Goal: Task Accomplishment & Management: Manage account settings

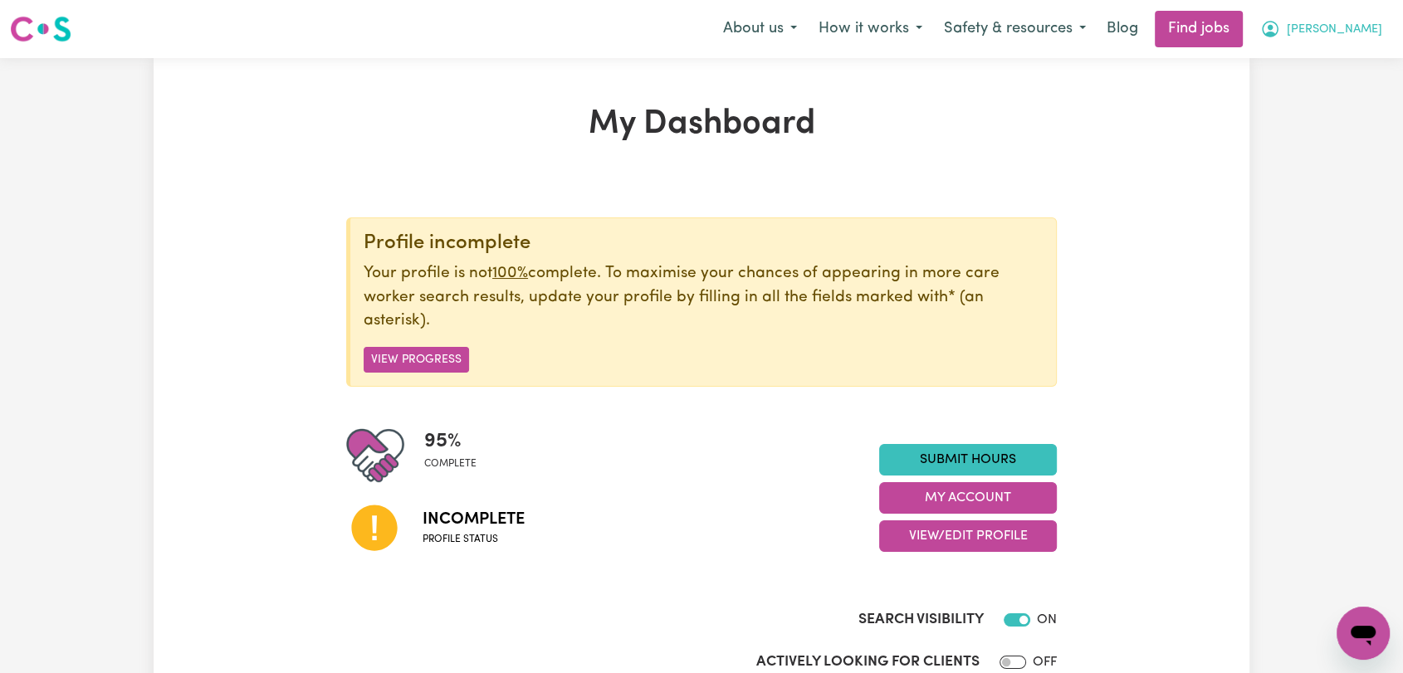
click at [1335, 37] on span "[PERSON_NAME]" at bounding box center [1333, 30] width 95 height 18
click at [1291, 128] on link "Logout" at bounding box center [1326, 127] width 131 height 32
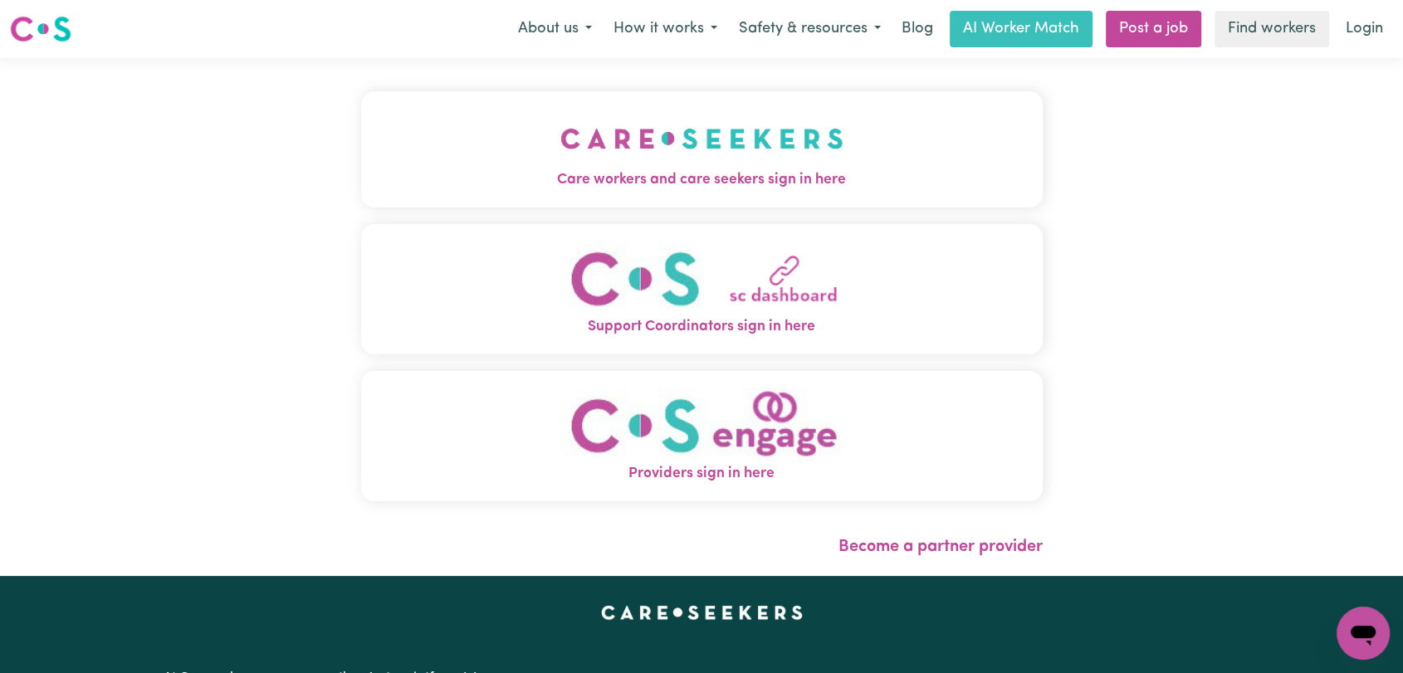
click at [817, 149] on img "Care workers and care seekers sign in here" at bounding box center [701, 138] width 283 height 61
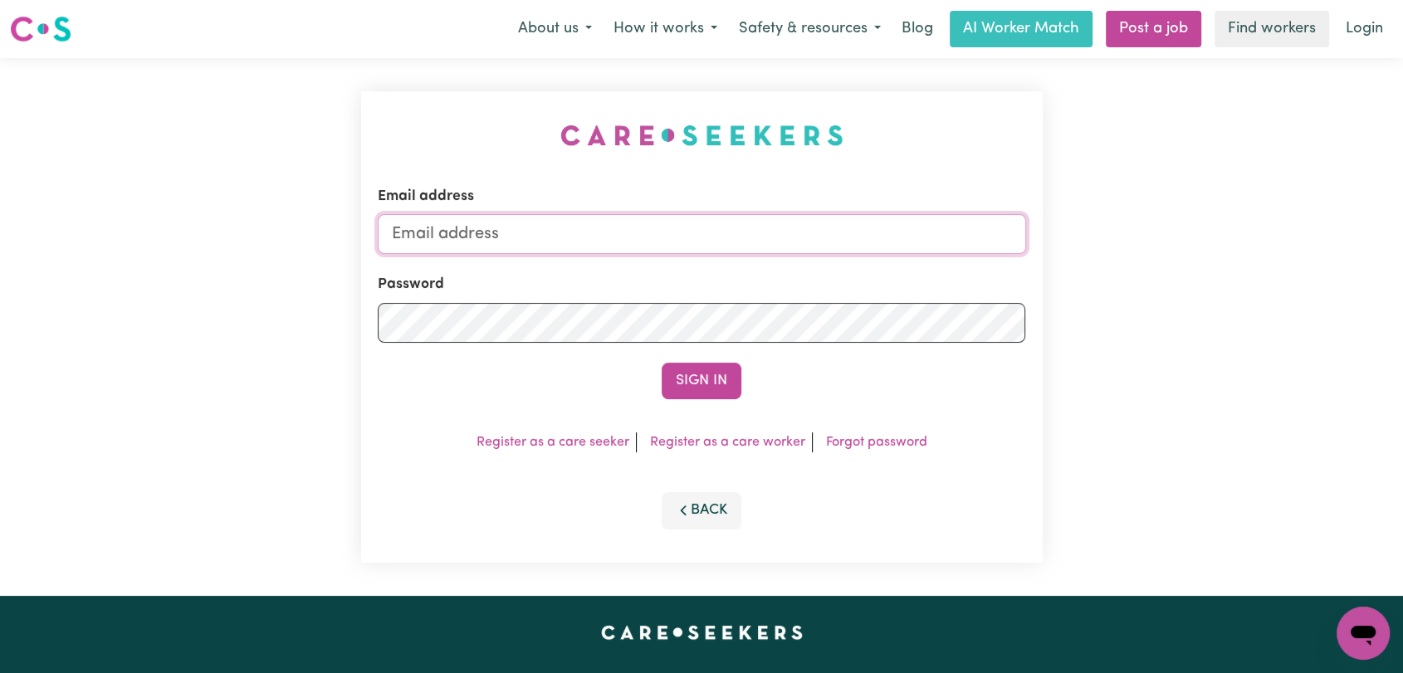
type input "onboardingcs@careseekers.com.au"
click at [695, 373] on button "Sign In" at bounding box center [701, 381] width 80 height 37
